Goal: Task Accomplishment & Management: Complete application form

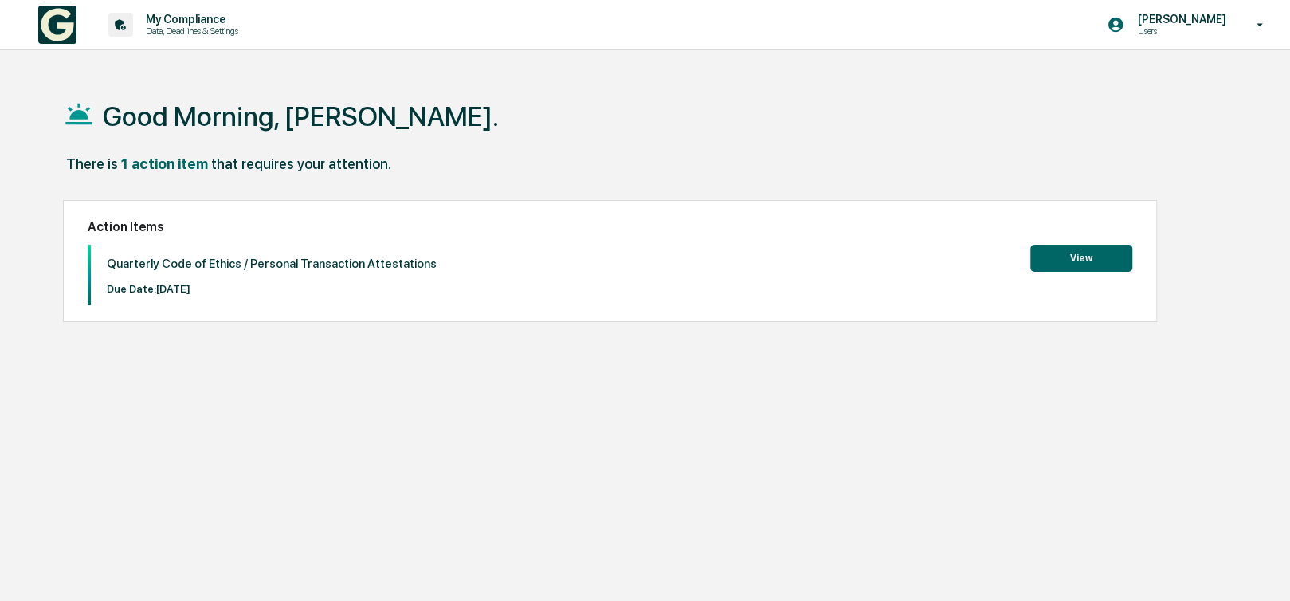
click at [1070, 257] on button "View" at bounding box center [1082, 258] width 102 height 27
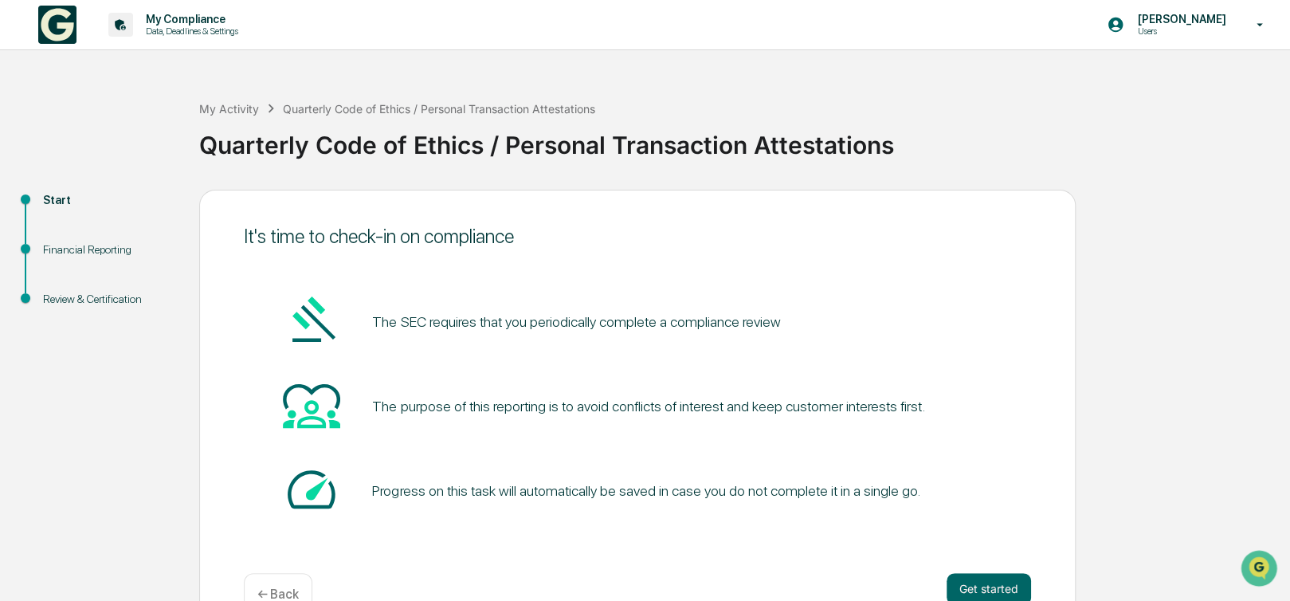
scroll to position [41, 0]
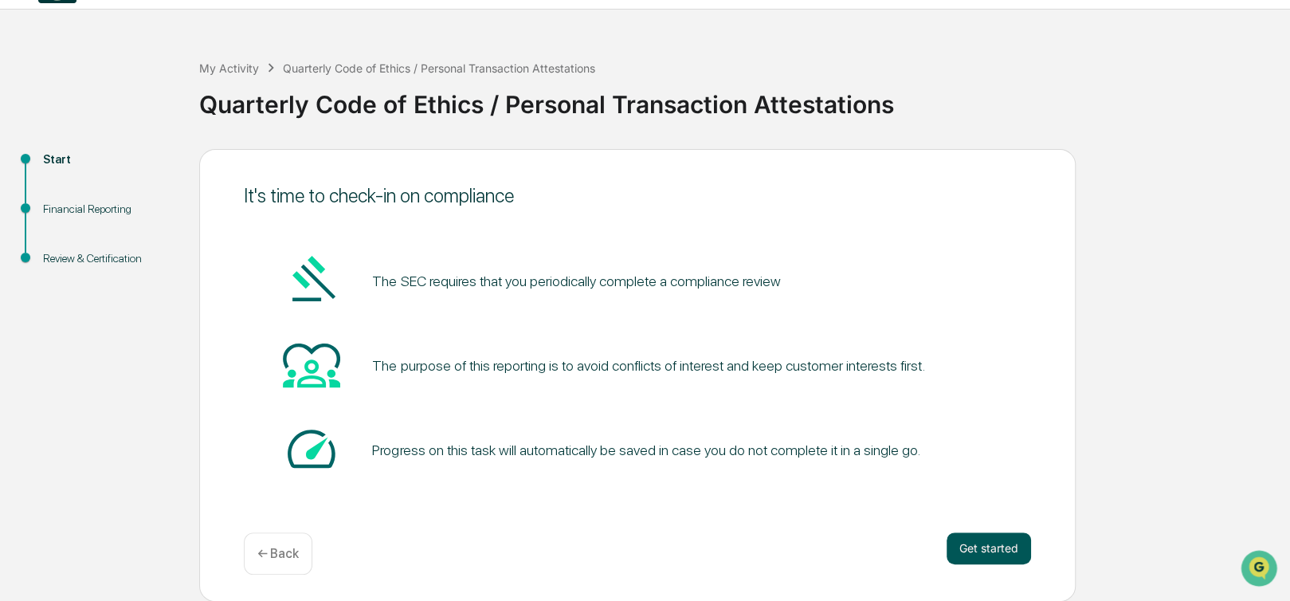
click at [990, 552] on button "Get started" at bounding box center [989, 548] width 84 height 32
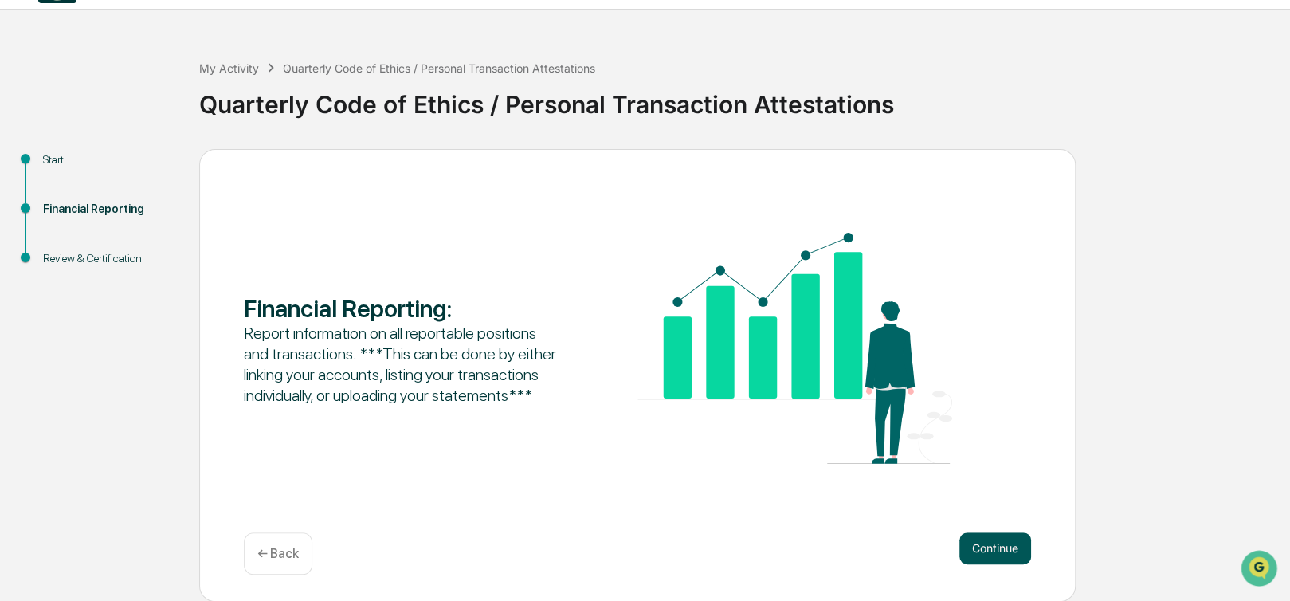
click at [1014, 552] on button "Continue" at bounding box center [996, 548] width 72 height 32
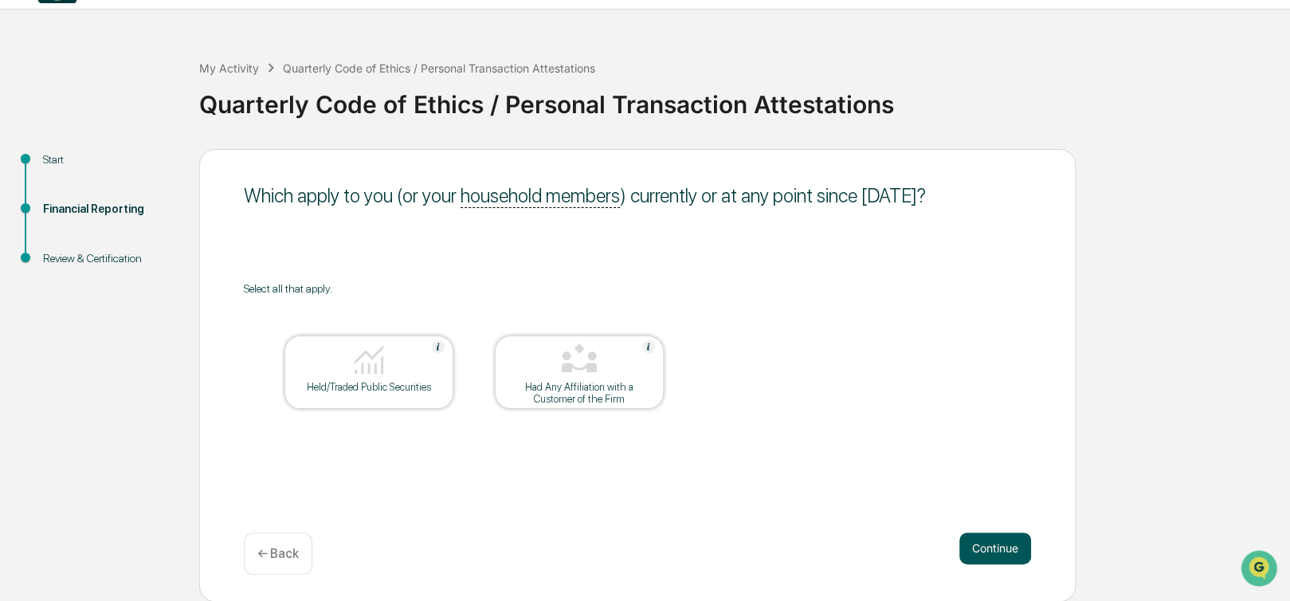
click at [999, 545] on button "Continue" at bounding box center [996, 548] width 72 height 32
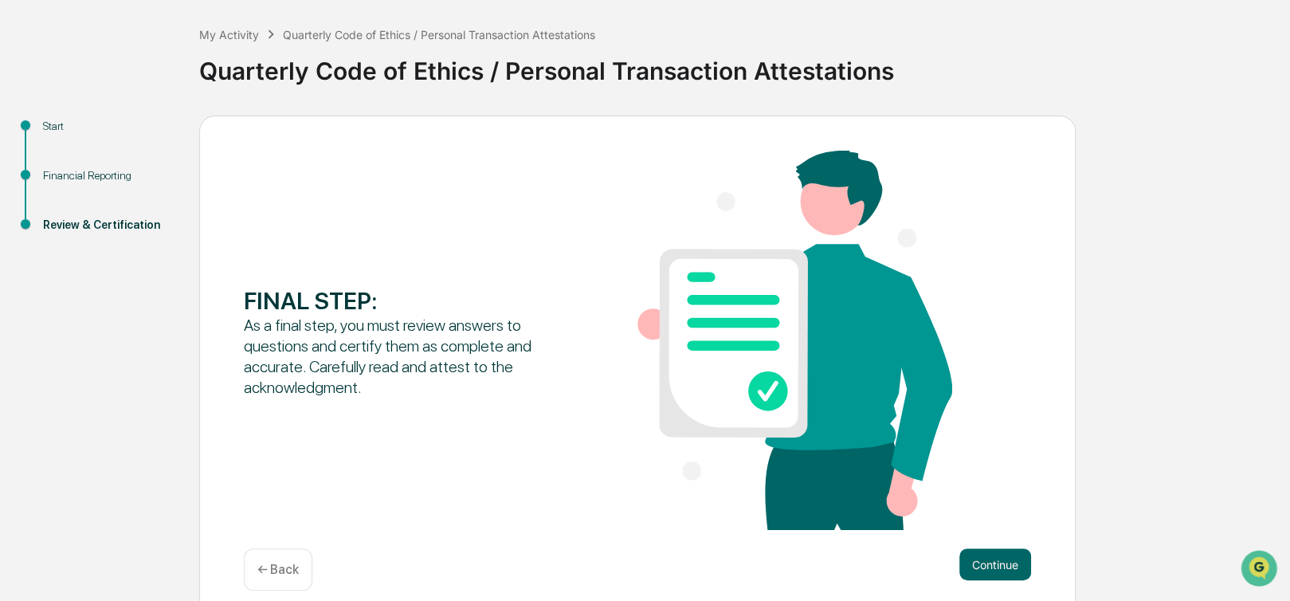
scroll to position [92, 0]
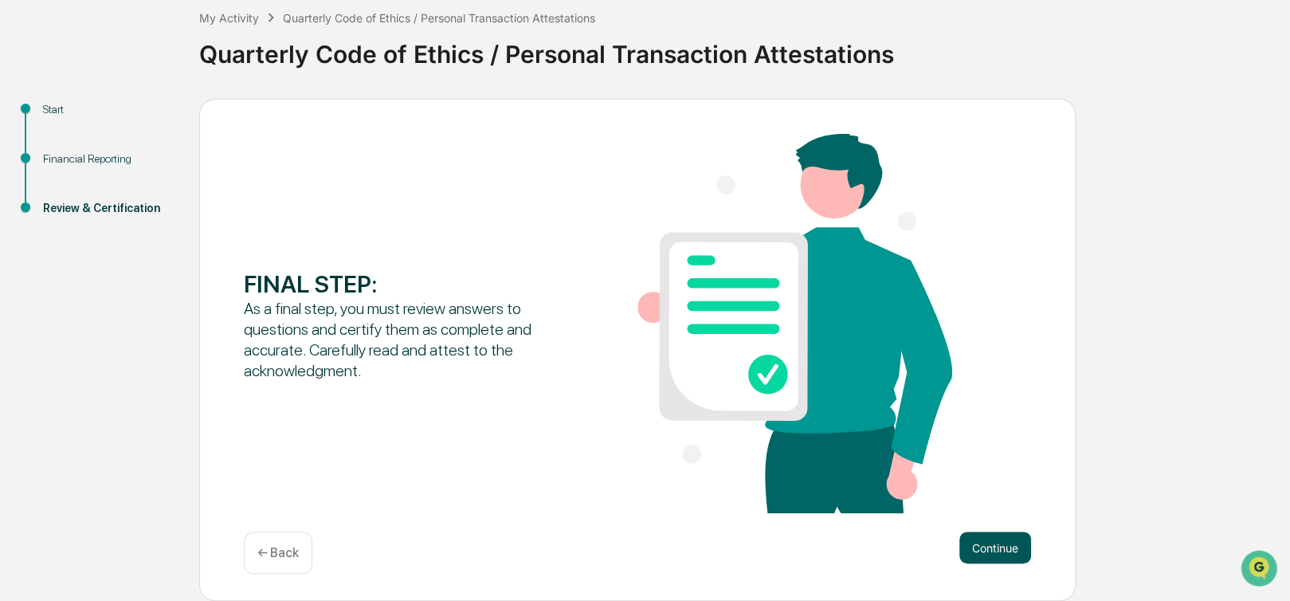
click at [999, 544] on button "Continue" at bounding box center [996, 548] width 72 height 32
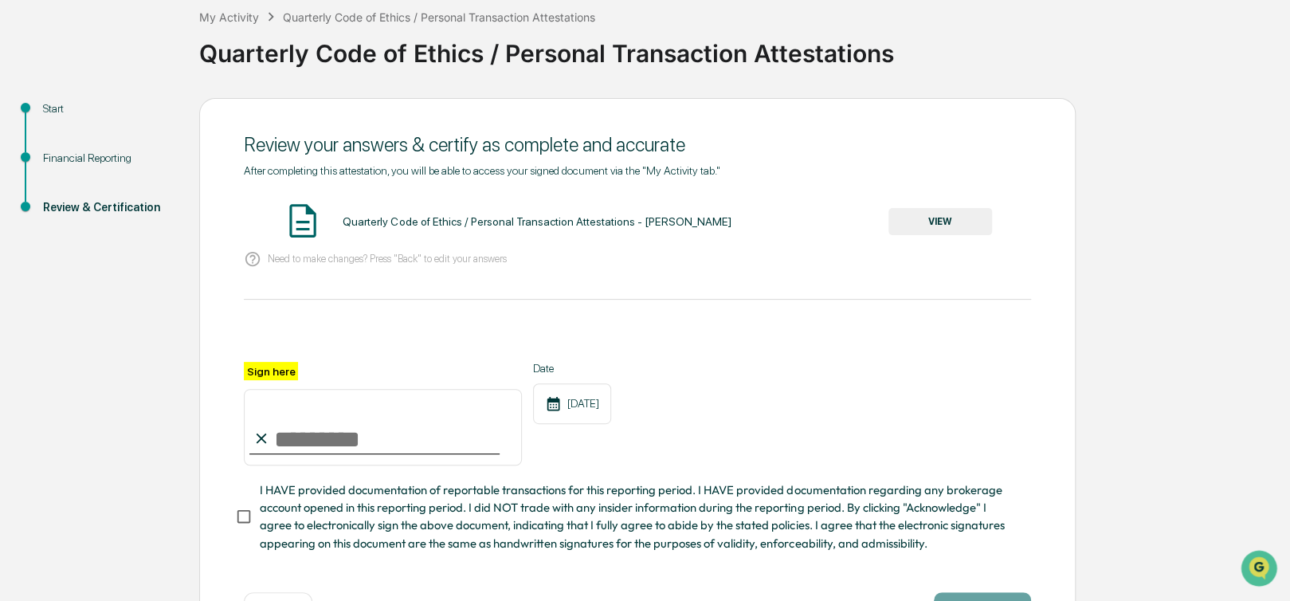
click at [362, 443] on input "Sign here" at bounding box center [383, 427] width 278 height 77
type input "**********"
drag, startPoint x: 293, startPoint y: 504, endPoint x: 302, endPoint y: 508, distance: 9.6
click at [294, 505] on span "I HAVE provided documentation of reportable transactions for this reporting per…" at bounding box center [639, 516] width 759 height 71
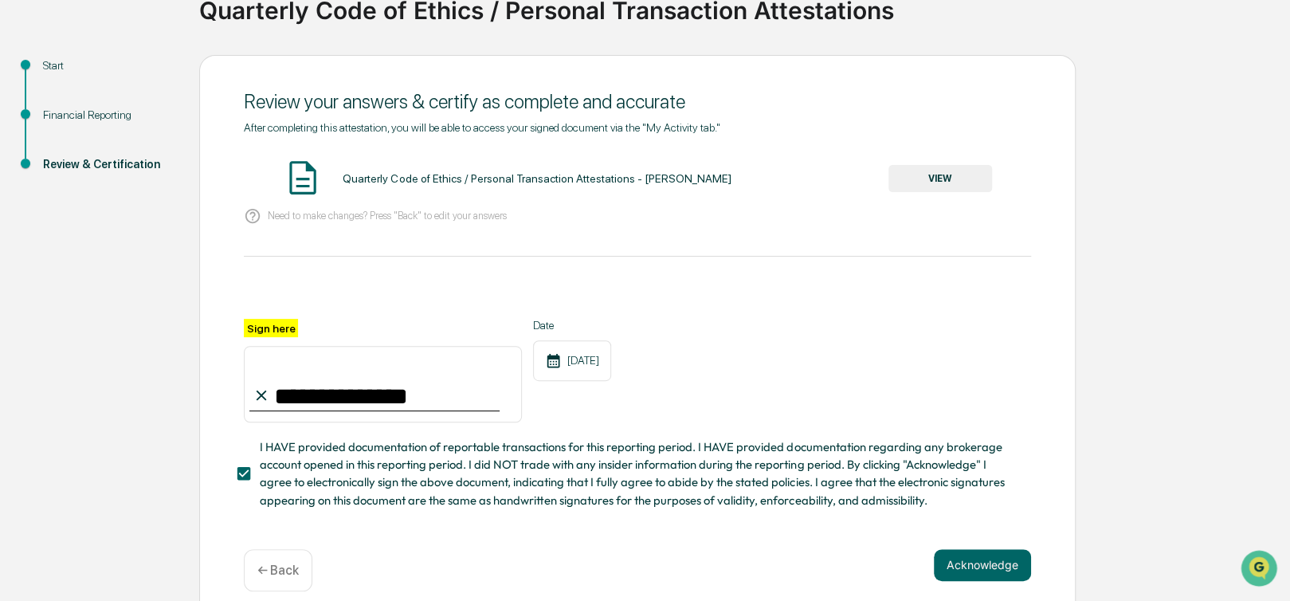
scroll to position [159, 0]
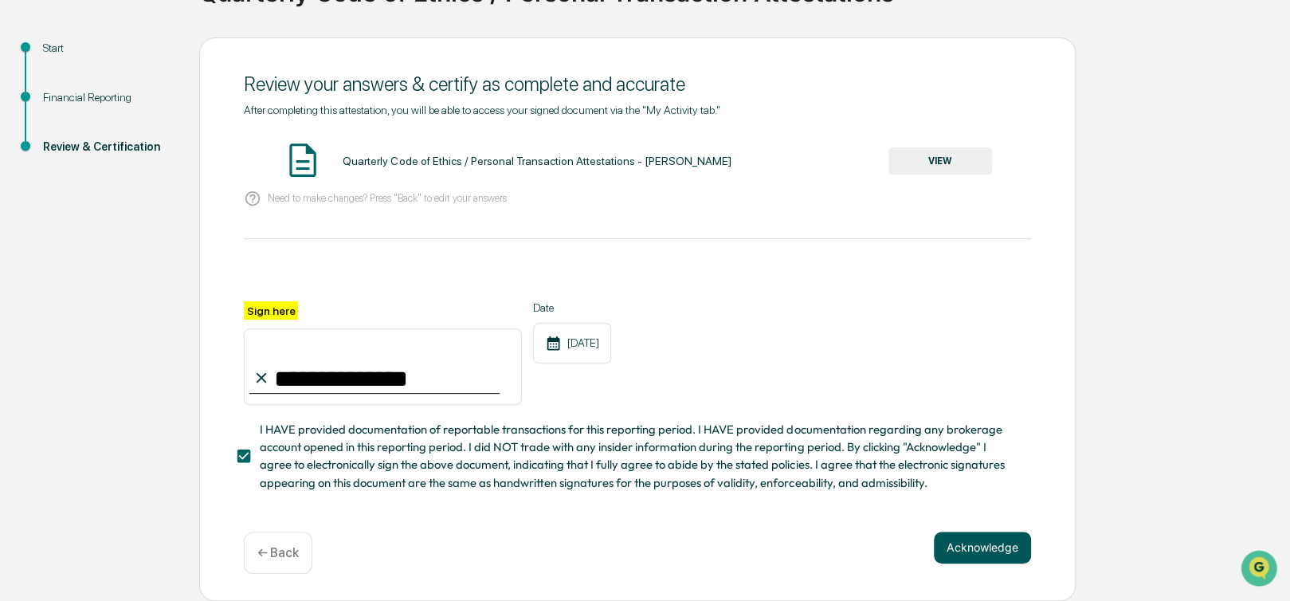
click at [987, 545] on button "Acknowledge" at bounding box center [982, 548] width 97 height 32
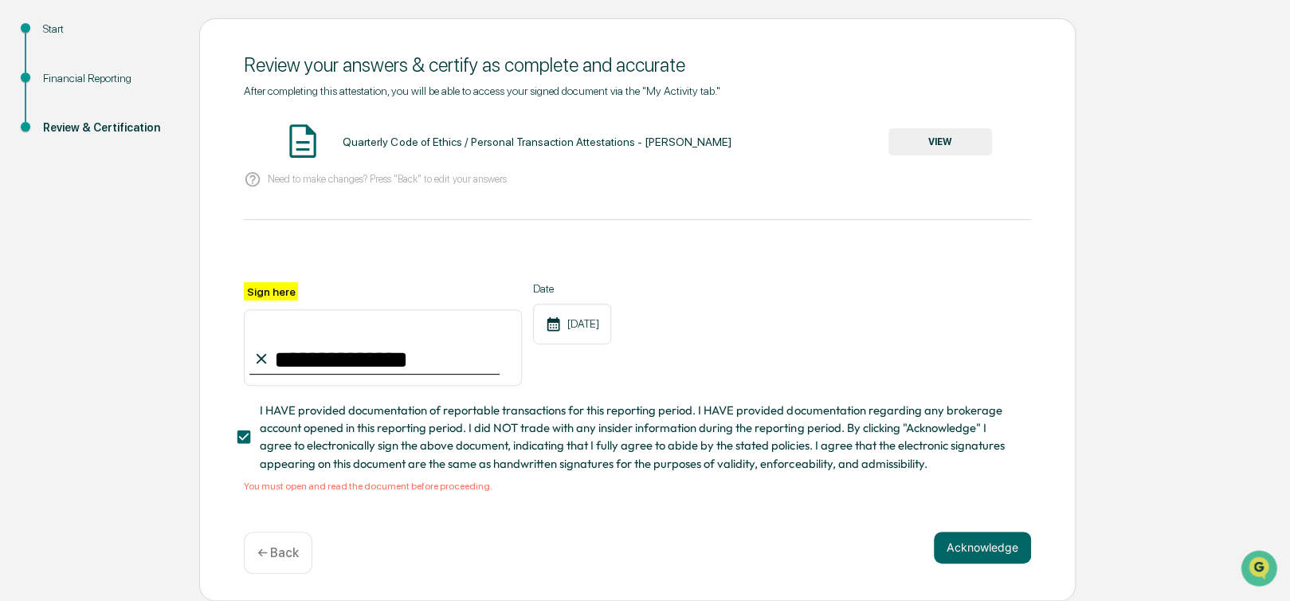
scroll to position [177, 0]
click at [903, 138] on button "VIEW" at bounding box center [941, 141] width 104 height 27
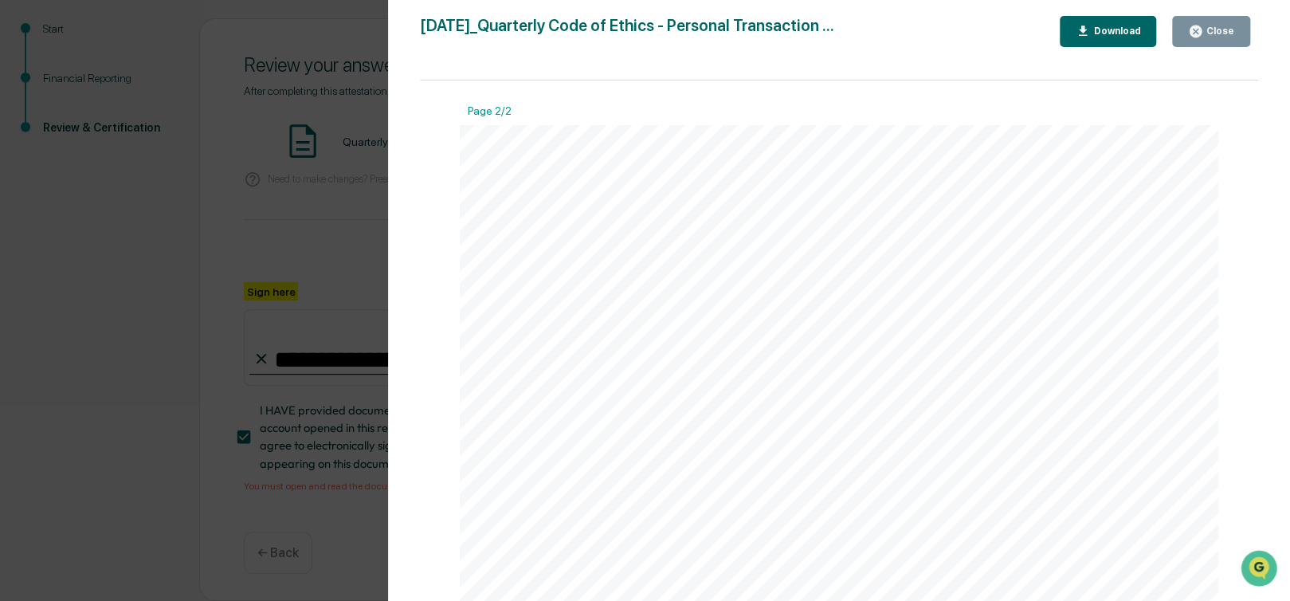
scroll to position [1715, 0]
click at [1225, 35] on div "Close" at bounding box center [1218, 31] width 31 height 11
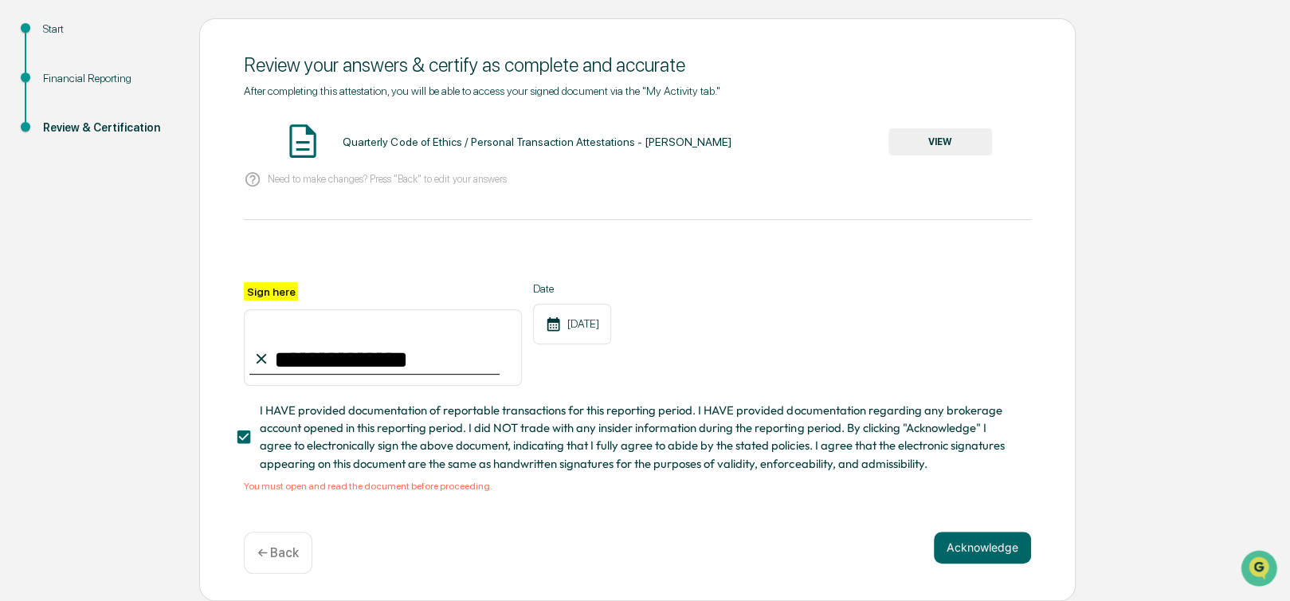
click at [934, 141] on button "VIEW" at bounding box center [941, 141] width 104 height 27
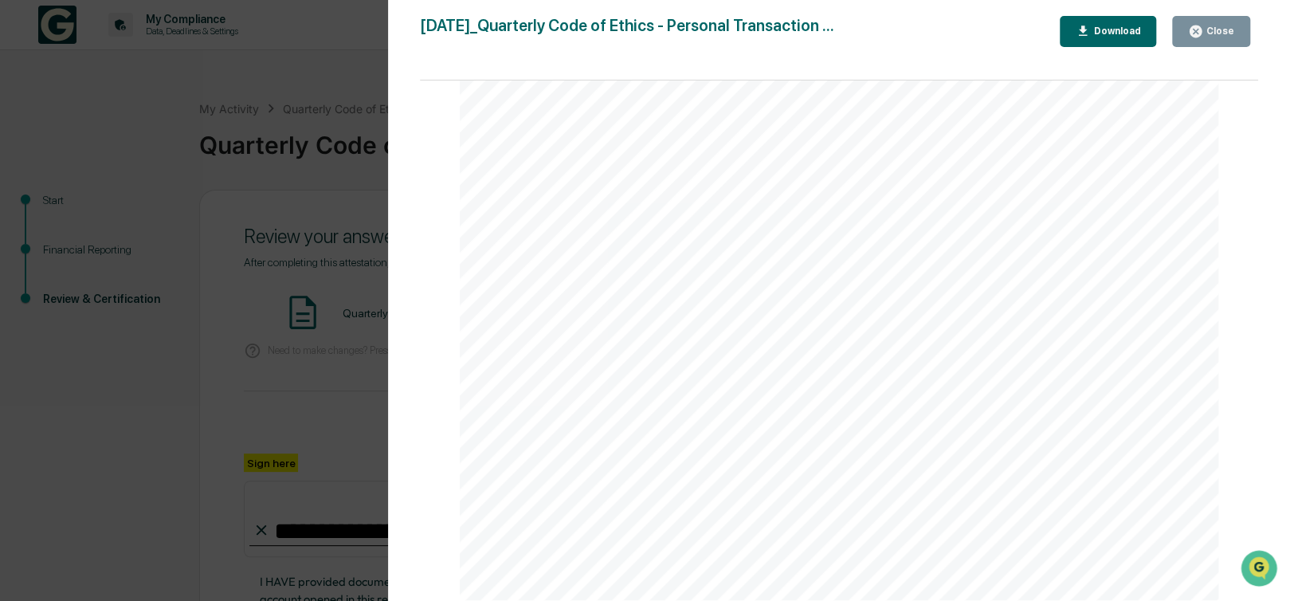
drag, startPoint x: 1211, startPoint y: 28, endPoint x: 1192, endPoint y: 70, distance: 46.0
click at [1211, 28] on div "Close" at bounding box center [1218, 31] width 31 height 11
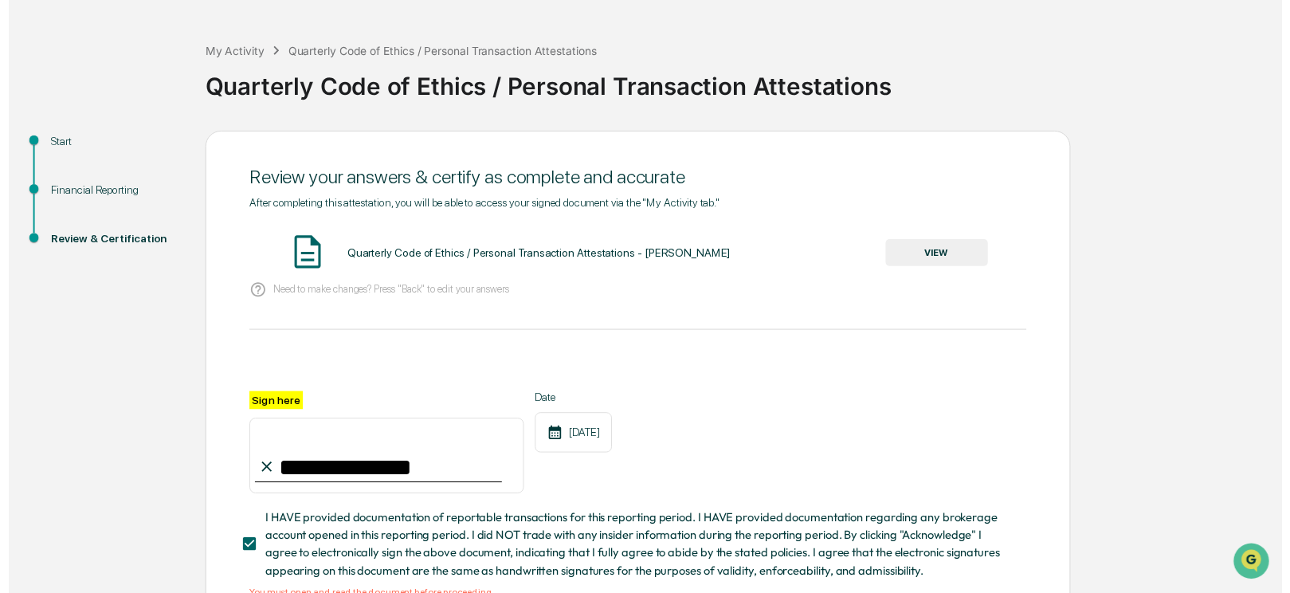
scroll to position [177, 0]
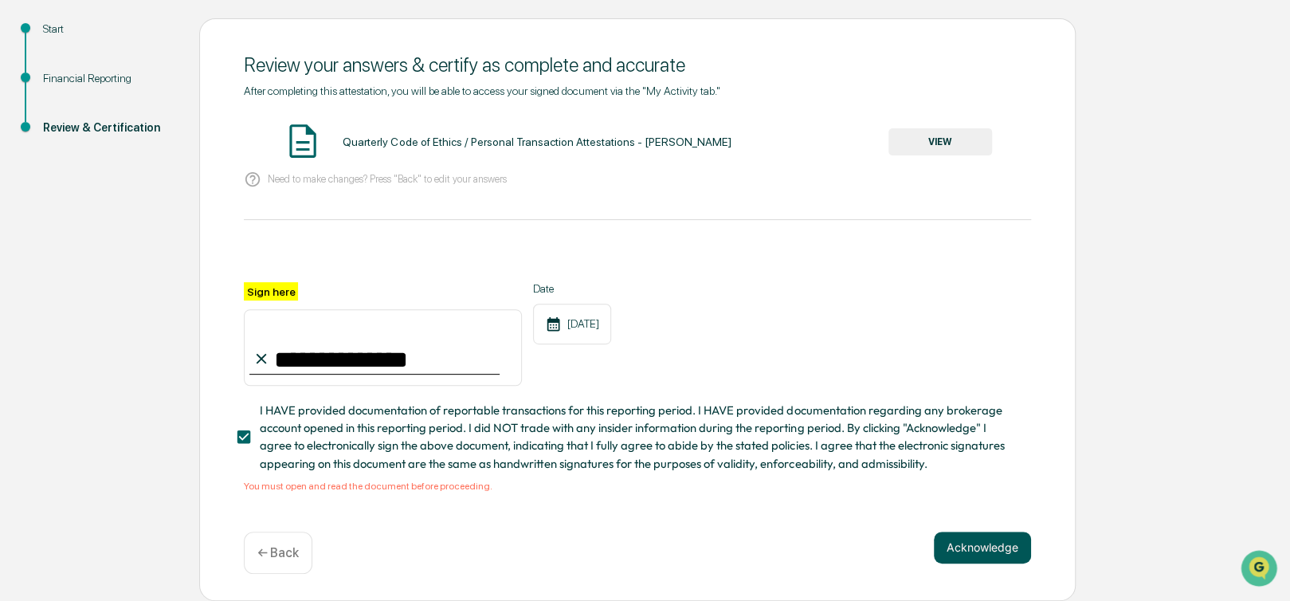
click at [986, 539] on button "Acknowledge" at bounding box center [982, 548] width 97 height 32
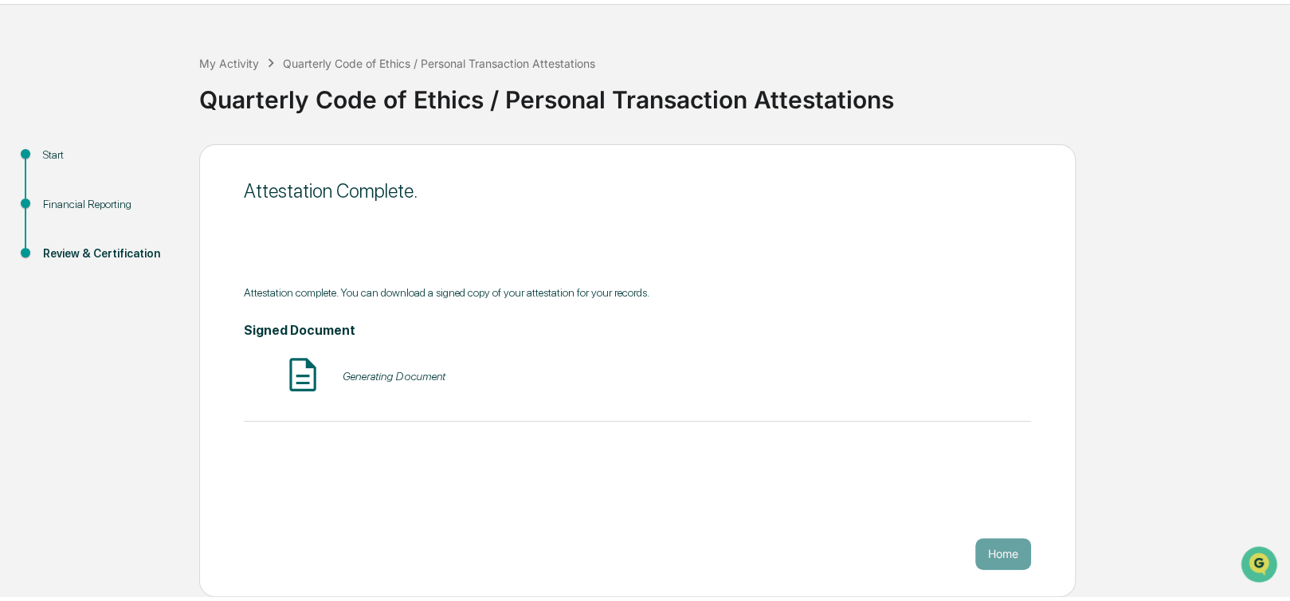
scroll to position [41, 0]
